Goal: Find specific page/section: Find specific page/section

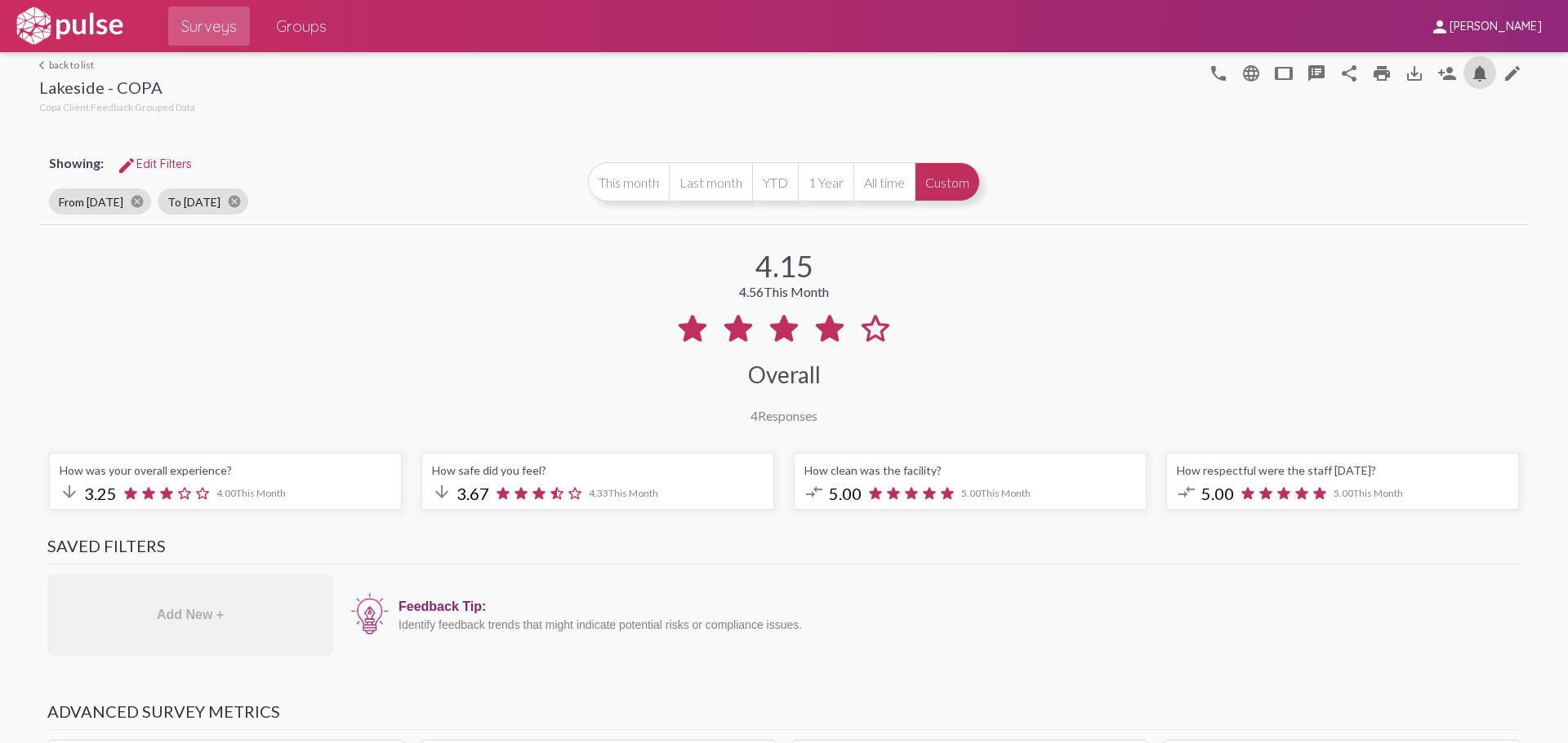
scroll to position [-1, 0]
click at [55, 66] on link "arrow_back_ios back to list" at bounding box center [117, 64] width 156 height 13
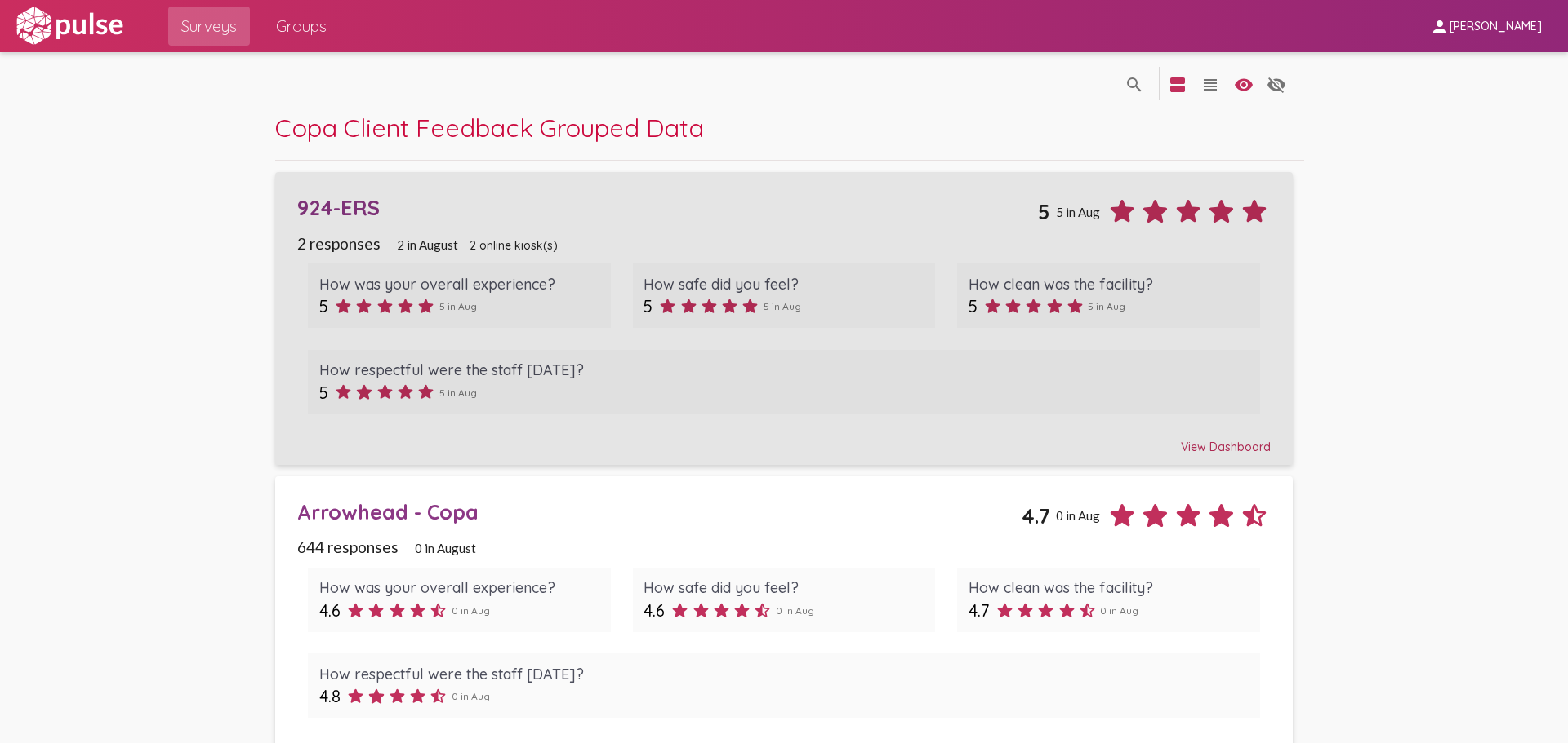
click at [337, 210] on div "924-ERS" at bounding box center [667, 208] width 741 height 25
